Goal: Information Seeking & Learning: Understand process/instructions

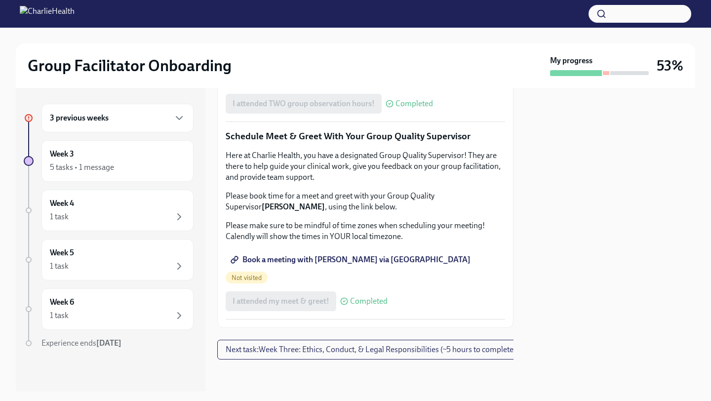
scroll to position [962, 0]
click at [285, 350] on span "Next task : Week Three: Ethics, Conduct, & Legal Responsibilities (~5 hours to …" at bounding box center [371, 349] width 290 height 10
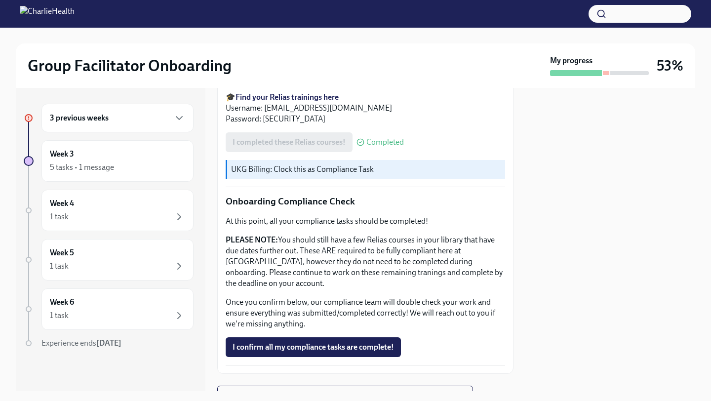
scroll to position [525, 0]
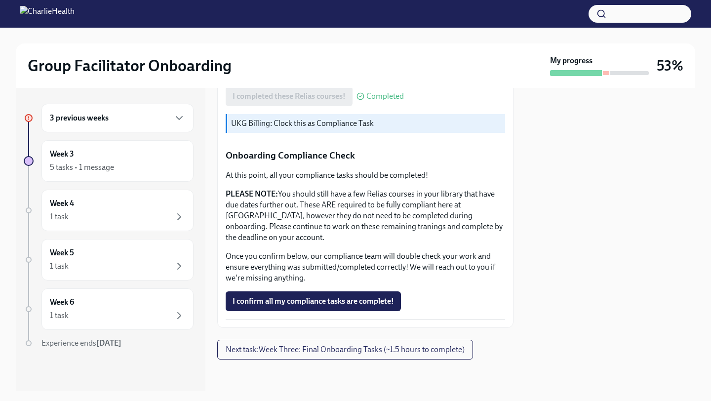
click at [342, 262] on p "Once you confirm below, our compliance team will double check your work and ens…" at bounding box center [365, 267] width 279 height 33
click at [302, 301] on span "I confirm all my compliance tasks are complete!" at bounding box center [312, 301] width 161 height 10
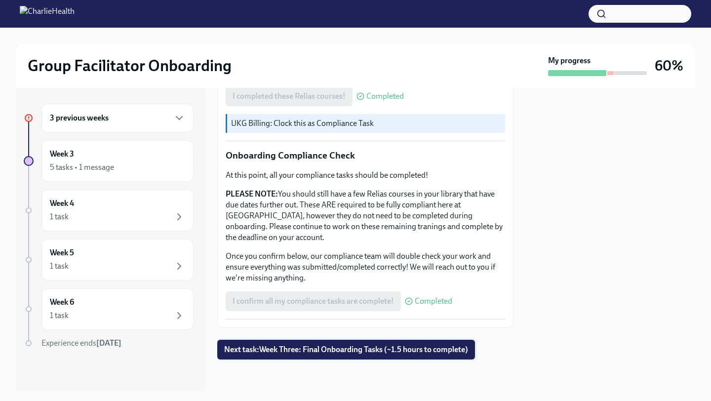
click at [285, 348] on span "Next task : Week Three: Final Onboarding Tasks (~1.5 hours to complete)" at bounding box center [346, 349] width 244 height 10
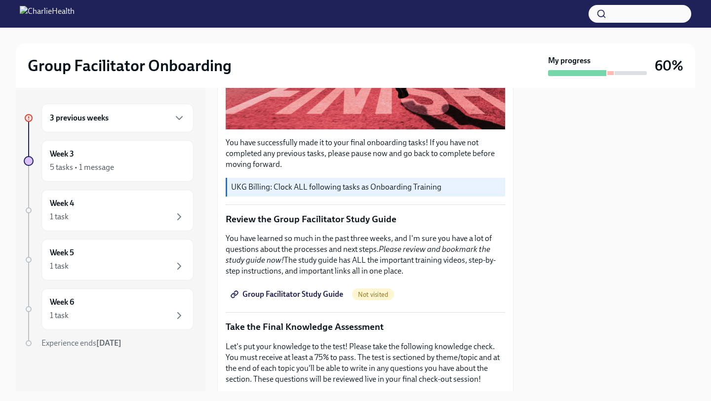
scroll to position [297, 0]
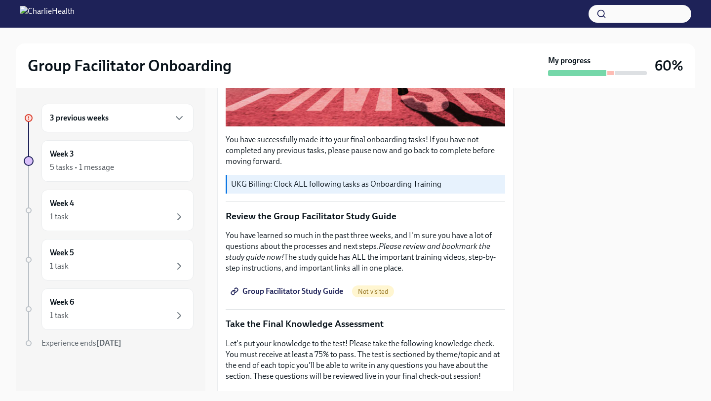
click at [306, 292] on span "Group Facilitator Study Guide" at bounding box center [287, 291] width 111 height 10
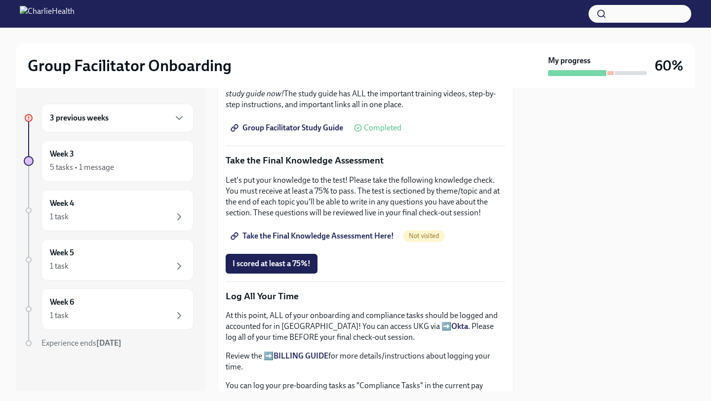
scroll to position [462, 0]
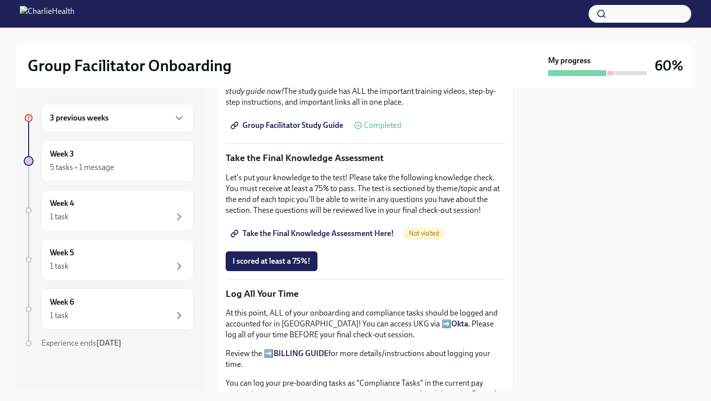
click at [306, 234] on span "Take the Final Knowledge Assessment Here!" at bounding box center [312, 233] width 161 height 10
